Goal: Download file/media

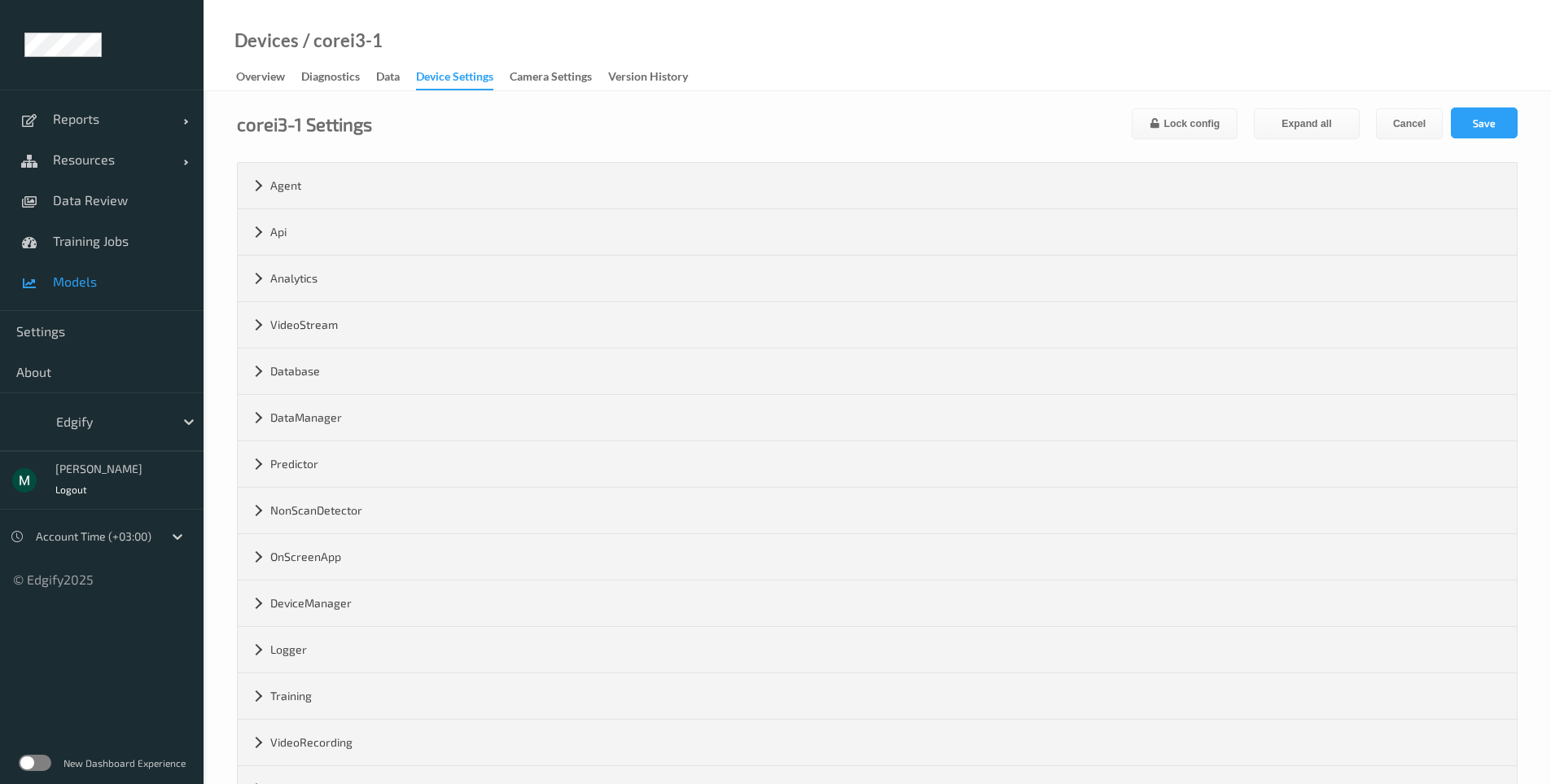
click at [77, 274] on span "Models" at bounding box center [120, 282] width 134 height 16
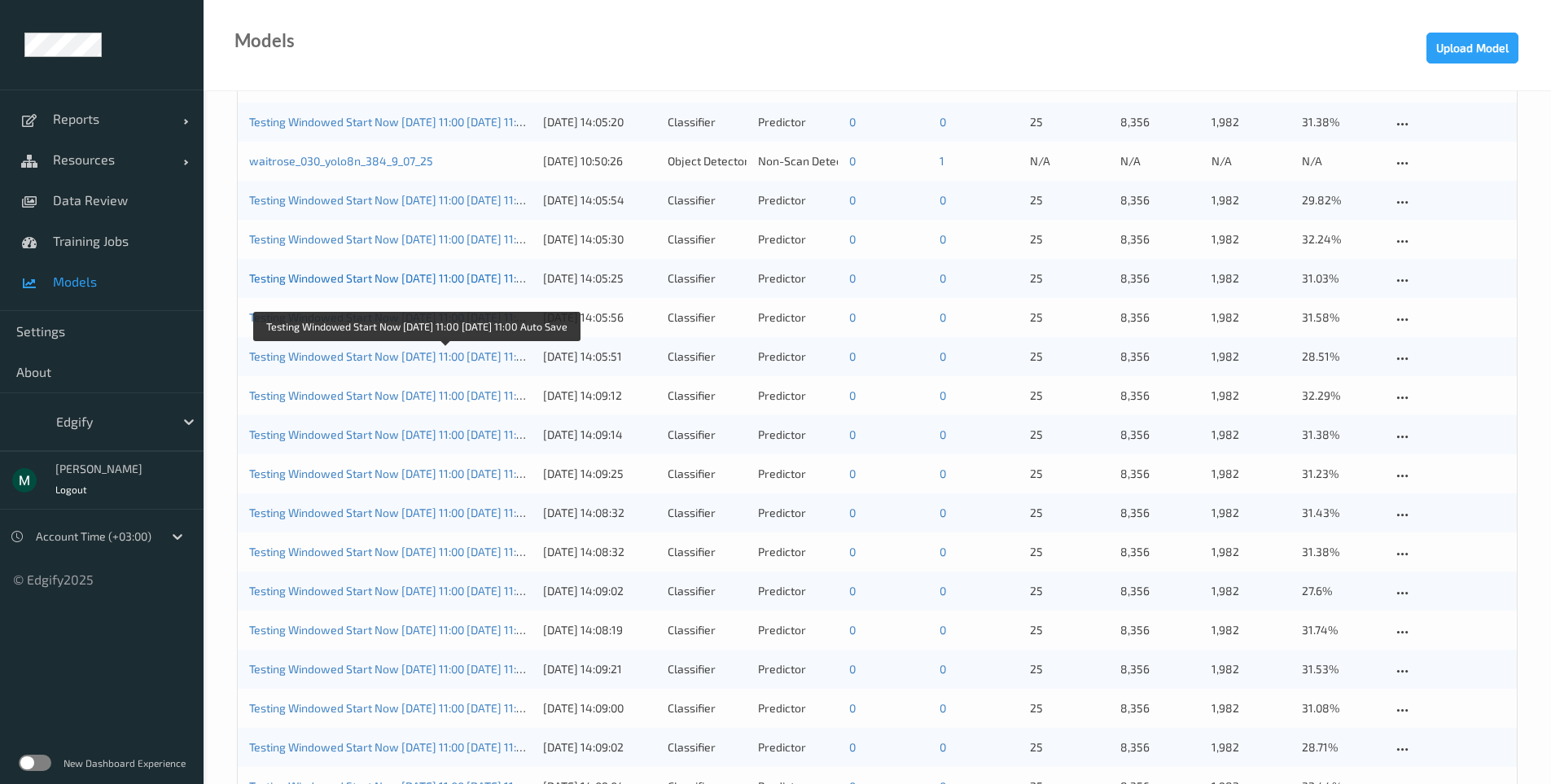
scroll to position [684, 0]
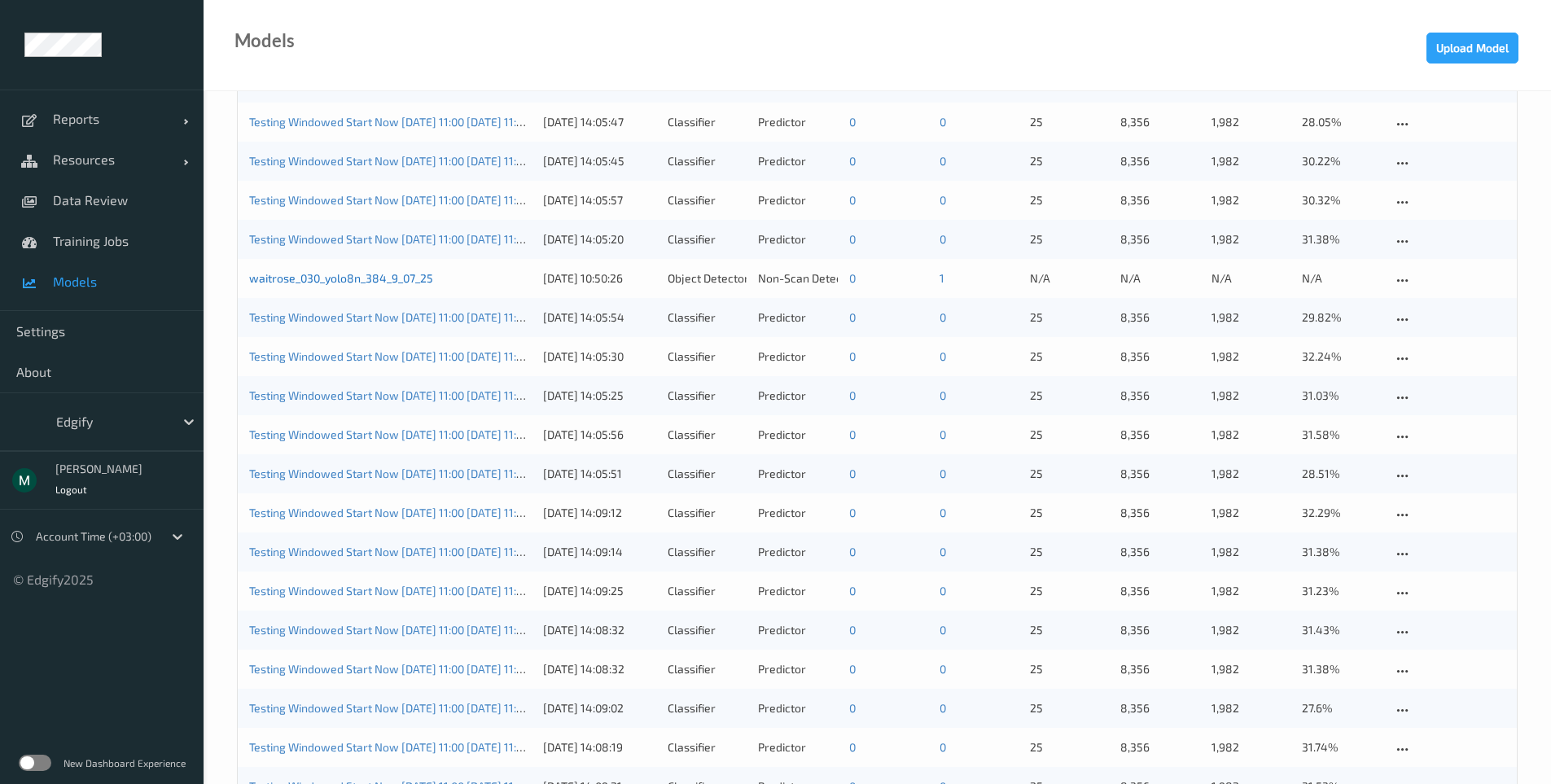
click at [405, 280] on link "waitrose_030_yolo8n_384_9_07_25" at bounding box center [340, 278] width 184 height 14
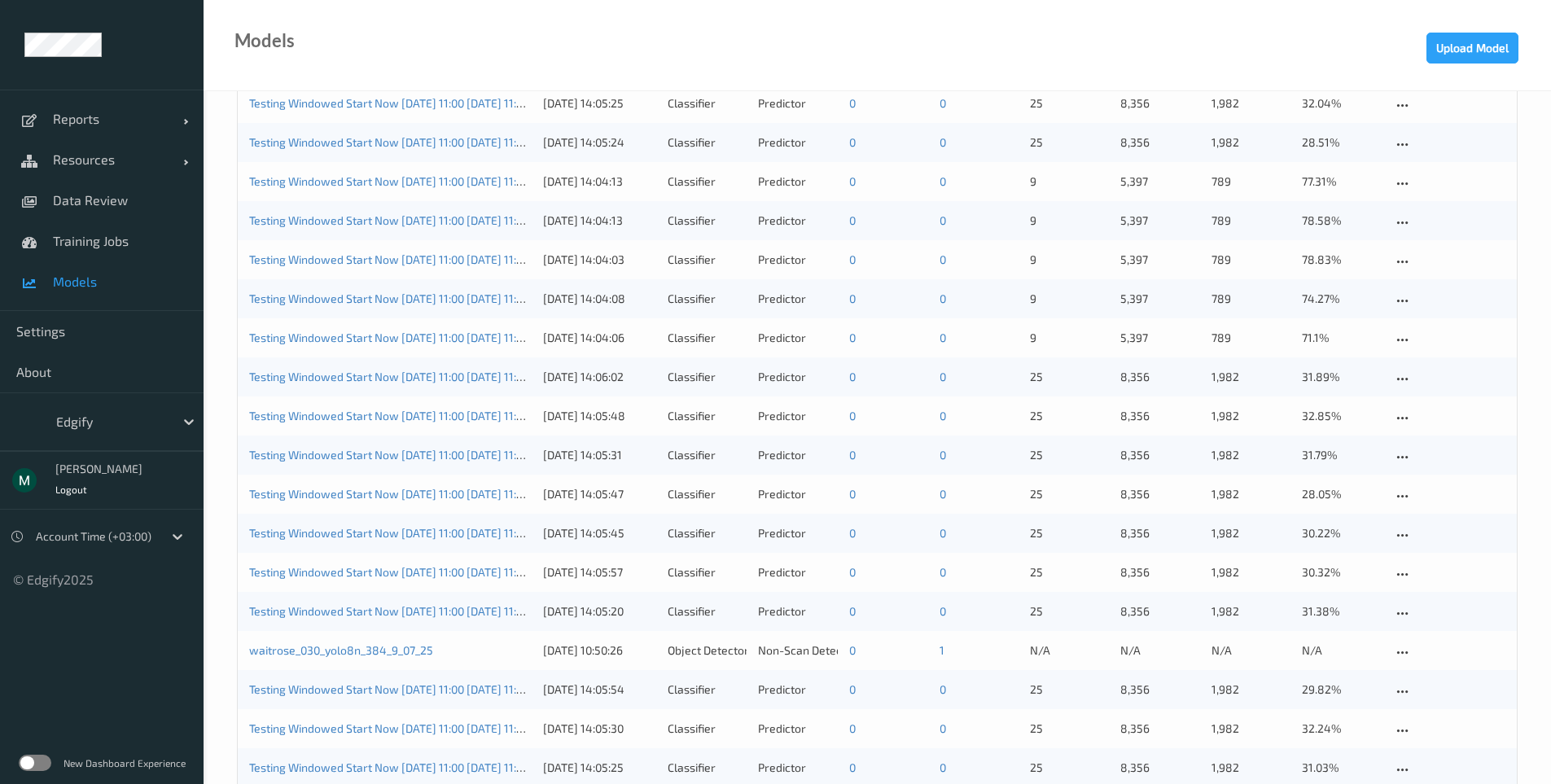
scroll to position [586, 0]
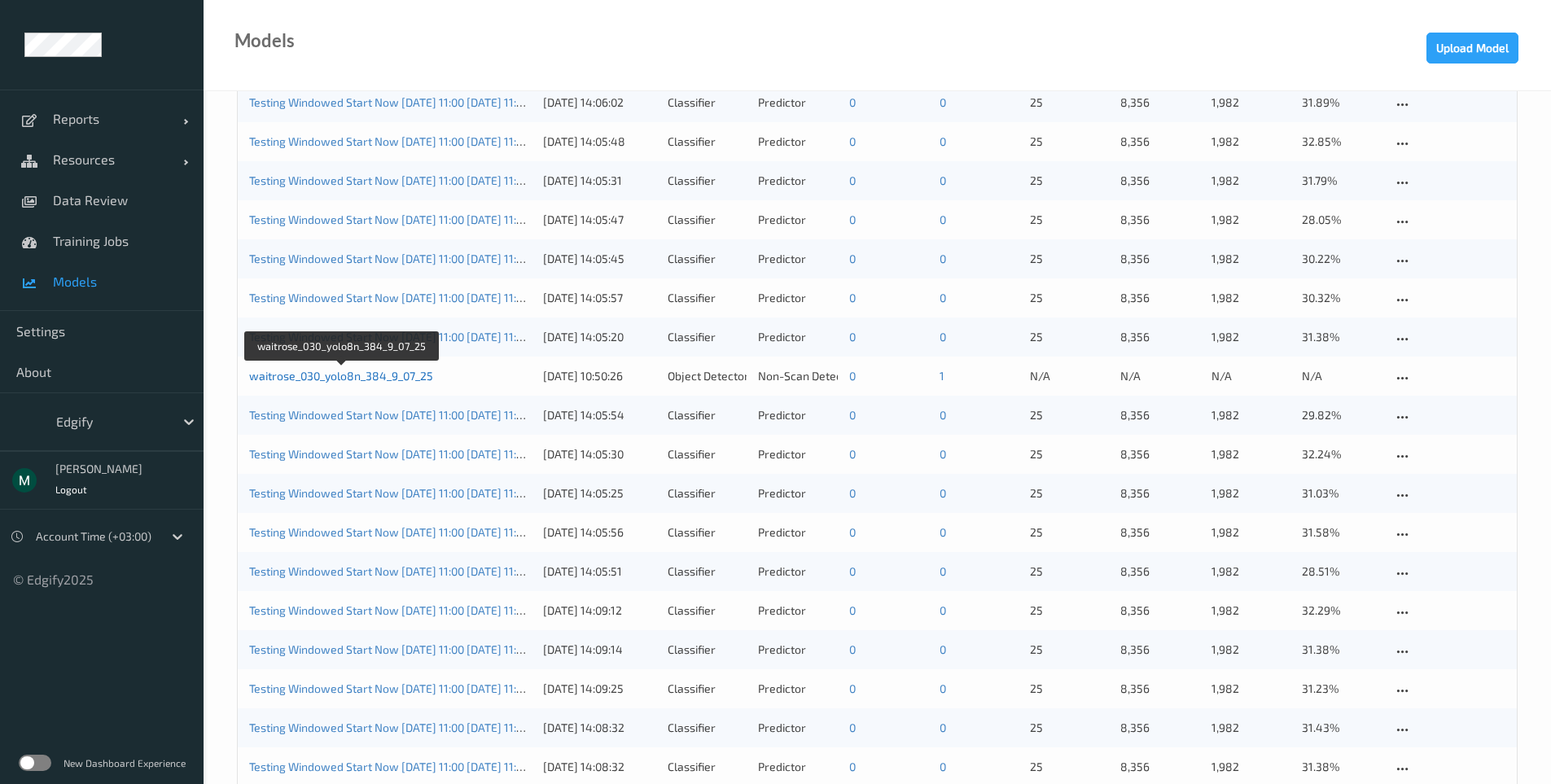
click at [376, 373] on link "waitrose_030_yolo8n_384_9_07_25" at bounding box center [340, 375] width 184 height 14
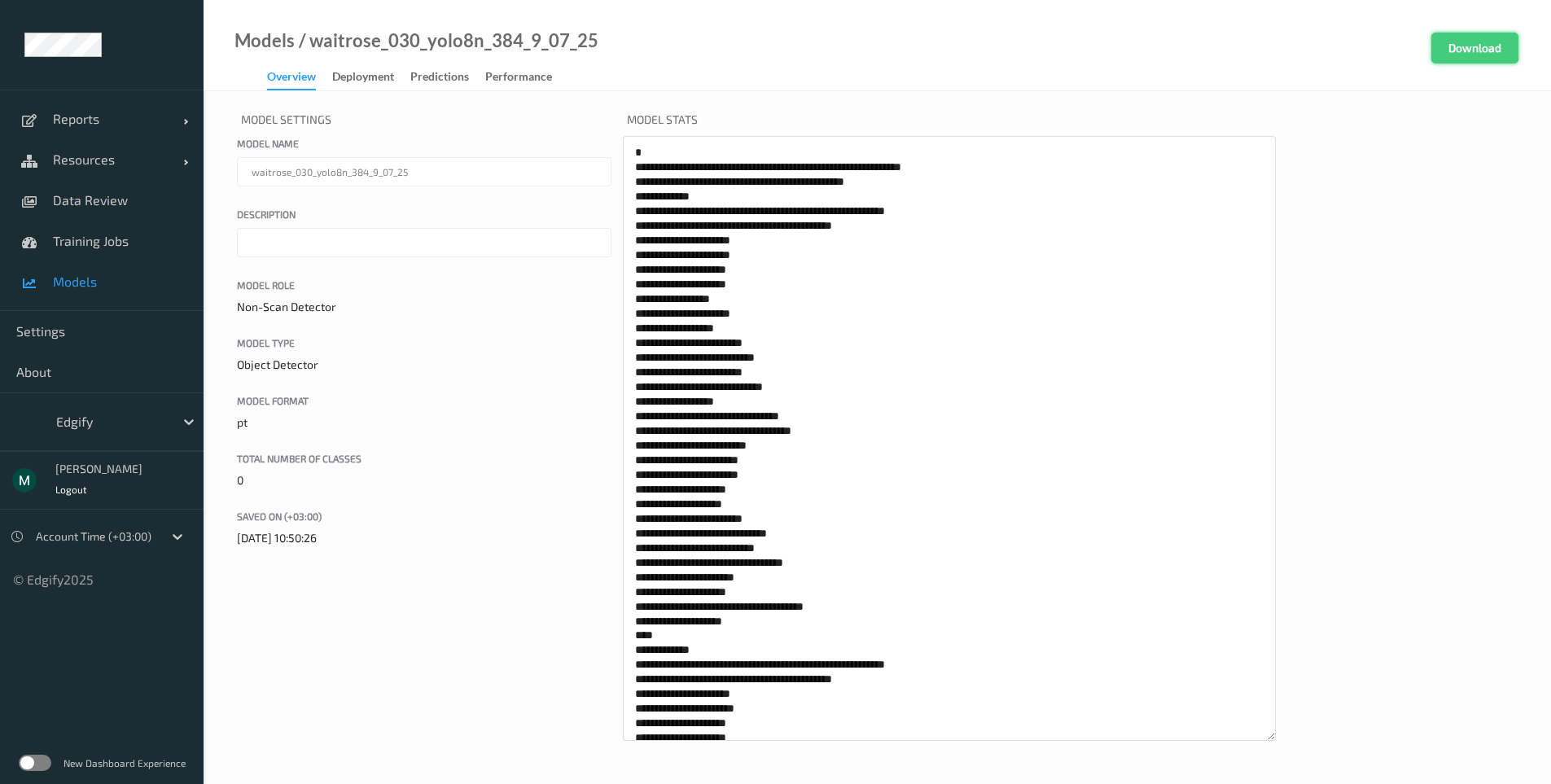
click at [1480, 50] on button "Download" at bounding box center [1475, 48] width 87 height 31
click at [48, 759] on label at bounding box center [35, 762] width 33 height 16
